Goal: Find specific page/section: Find specific page/section

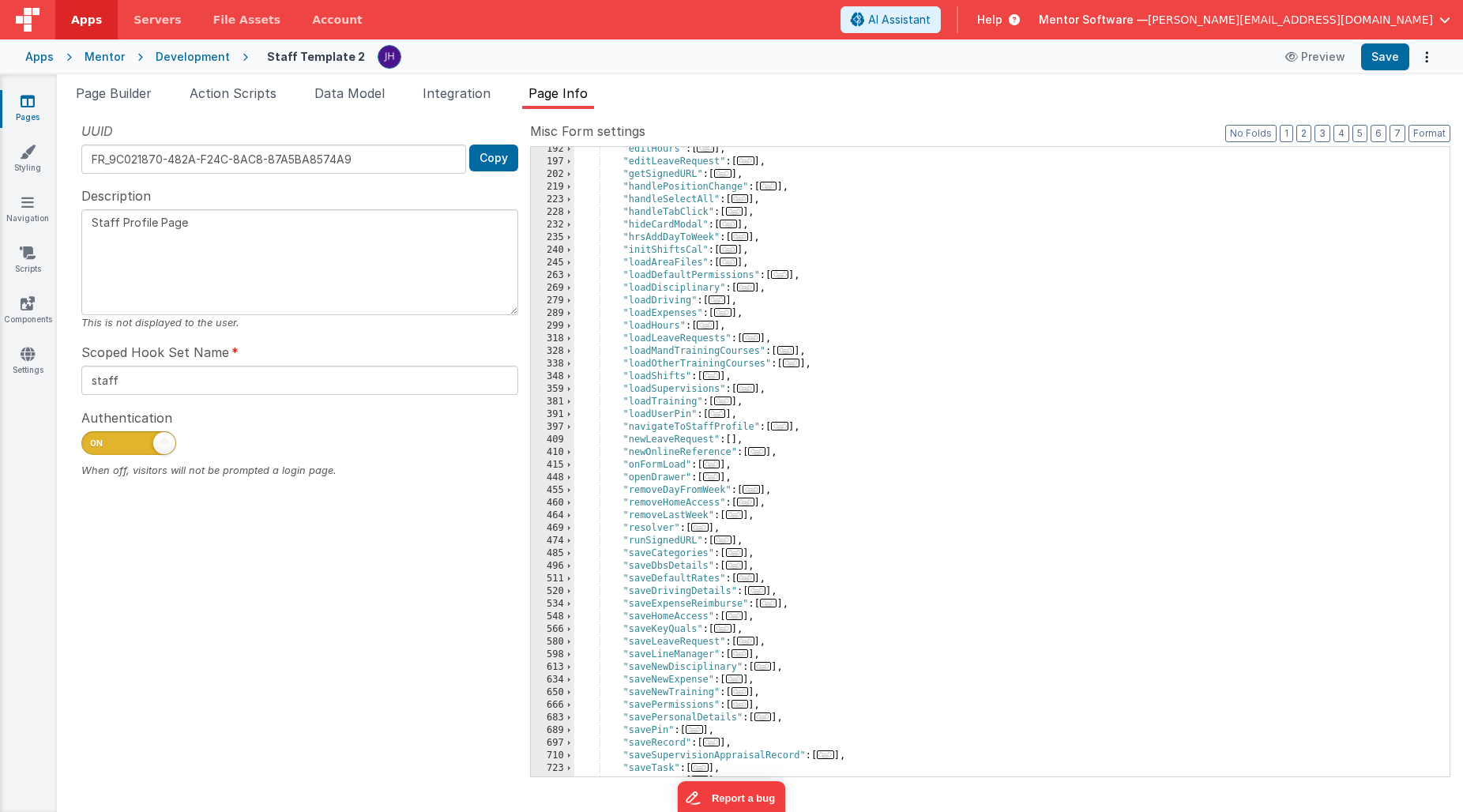
scroll to position [408, 0]
click at [95, 62] on div "Mentor" at bounding box center [104, 56] width 40 height 16
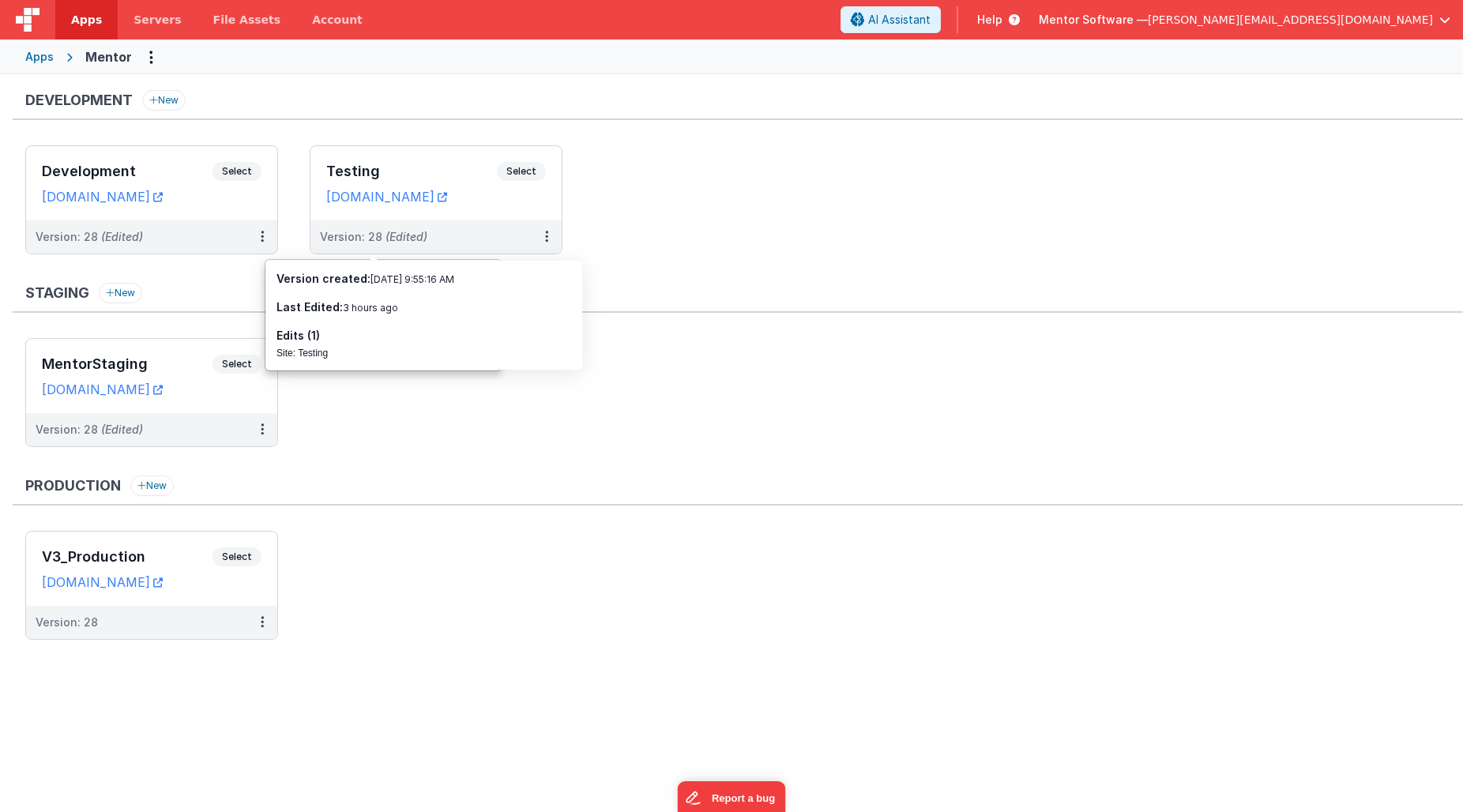
click at [656, 225] on ul "Development Select URLs [DOMAIN_NAME] Version: 28 (Edited) Testing Select URLs …" at bounding box center [744, 207] width 1438 height 125
click at [667, 181] on ul "Development Select URLs [DOMAIN_NAME] Version: 28 (Edited) Testing Select URLs …" at bounding box center [744, 207] width 1438 height 125
click at [614, 249] on ul "Development Select URLs [DOMAIN_NAME] Version: 28 (Edited) Testing Select URLs …" at bounding box center [744, 207] width 1438 height 125
click at [208, 299] on div "Staging New" at bounding box center [738, 297] width 1451 height 30
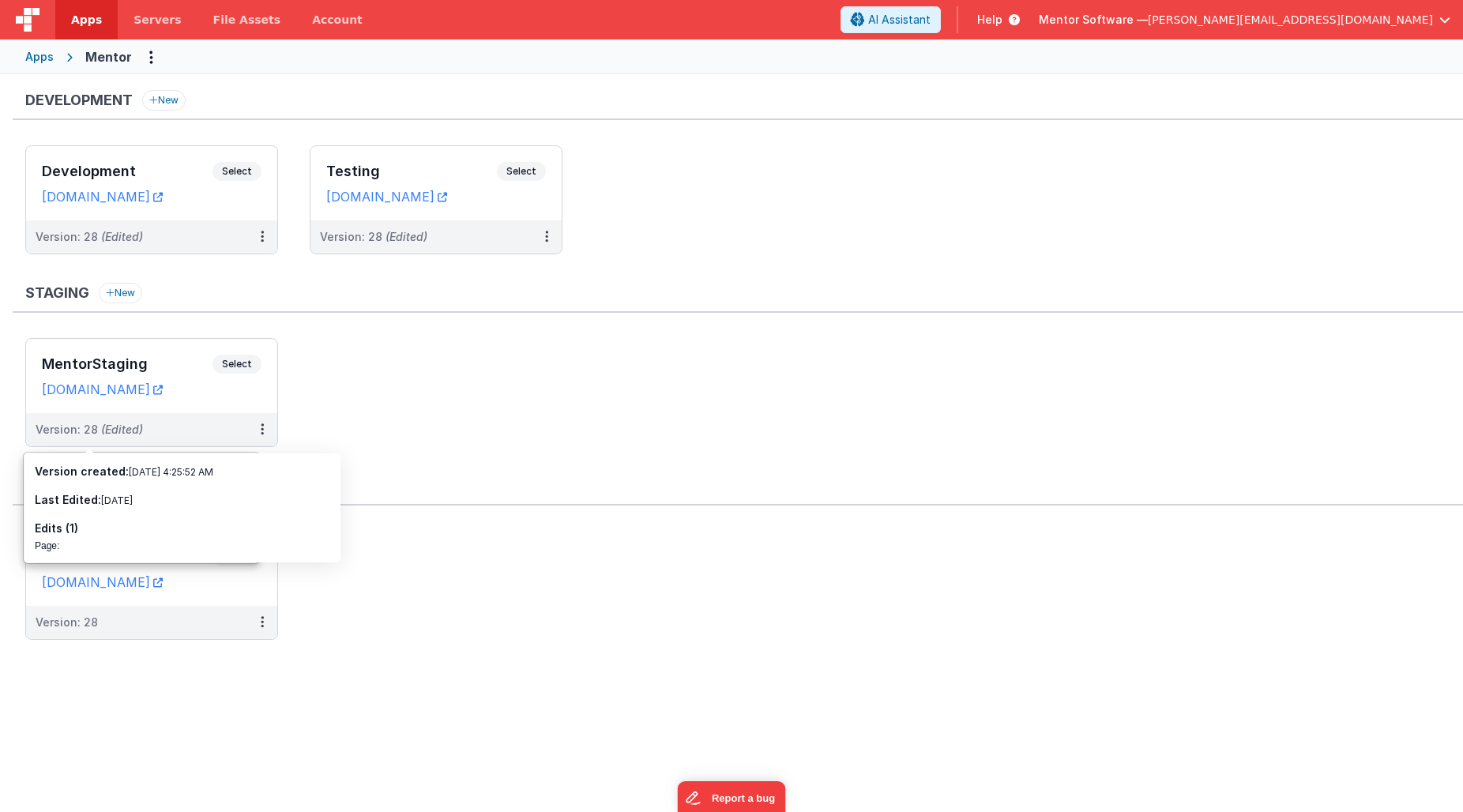
click at [310, 345] on ul "MentorStaging Select URLs [DOMAIN_NAME] Version: 28 (Edited)" at bounding box center [744, 400] width 1438 height 125
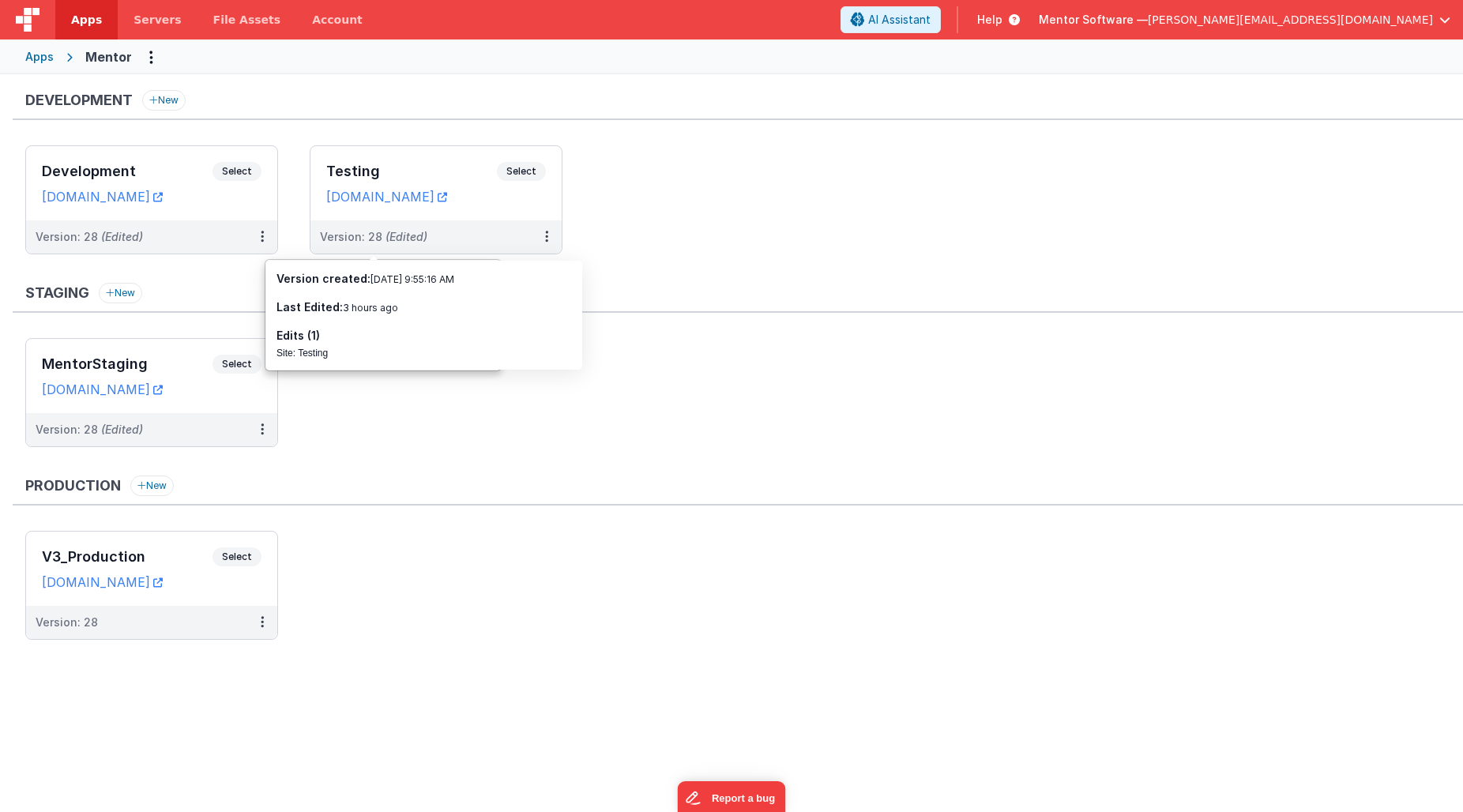
click at [513, 426] on ul "MentorStaging Select URLs [DOMAIN_NAME] Version: 28 (Edited)" at bounding box center [744, 400] width 1438 height 125
